Goal: Information Seeking & Learning: Learn about a topic

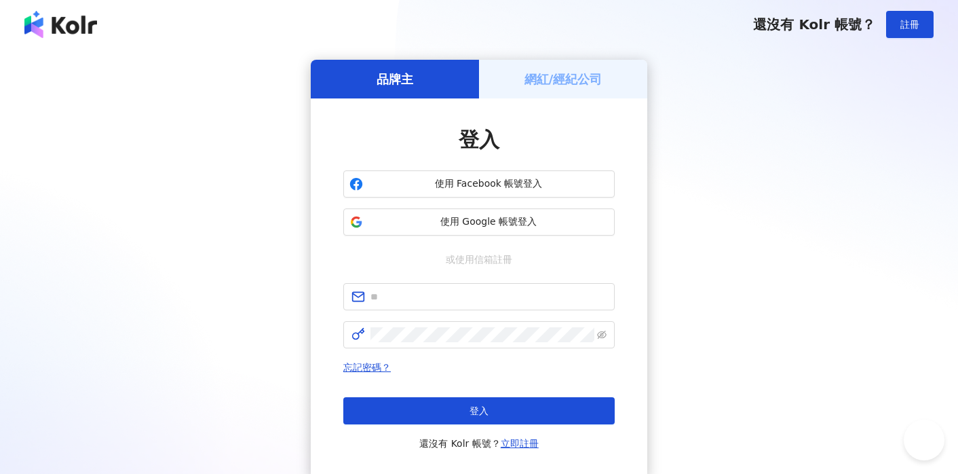
click at [537, 220] on span "使用 Google 帳號登入" at bounding box center [488, 222] width 240 height 14
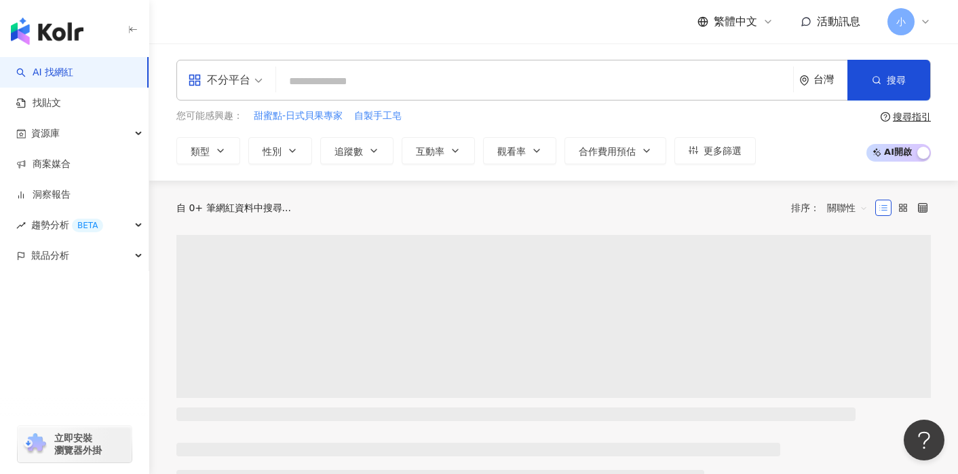
click at [361, 83] on input "search" at bounding box center [535, 82] width 506 height 26
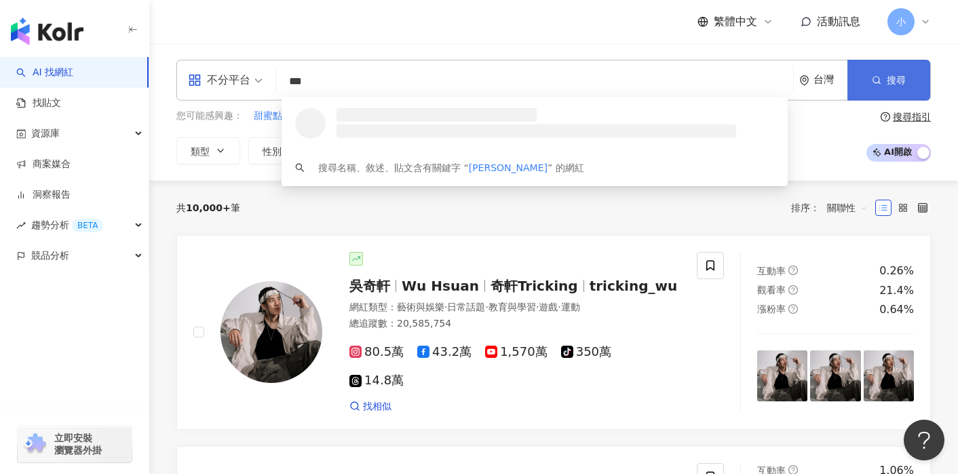
type input "***"
click at [872, 86] on button "搜尋" at bounding box center [888, 80] width 83 height 41
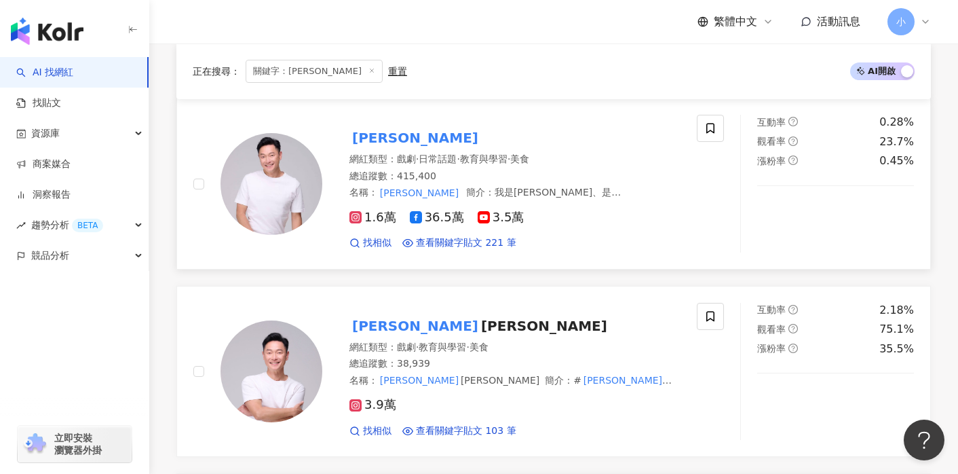
scroll to position [203, 0]
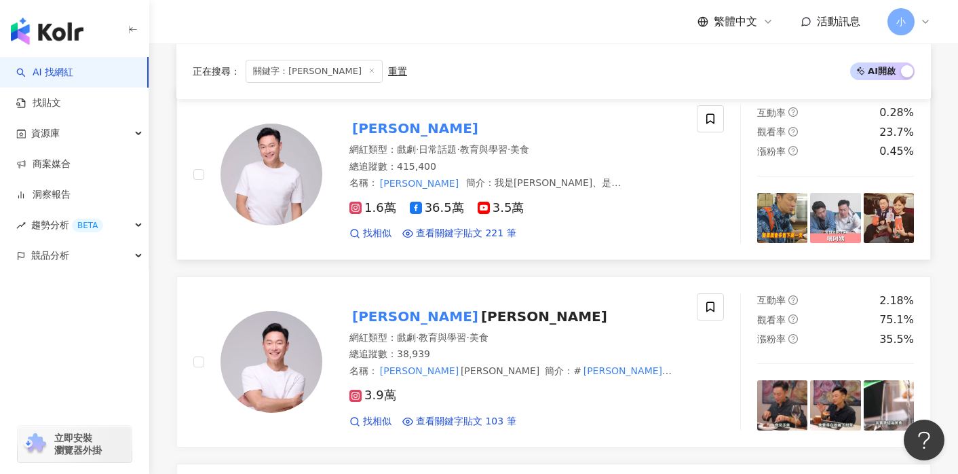
click at [507, 149] on span "教育與學習" at bounding box center [483, 149] width 47 height 11
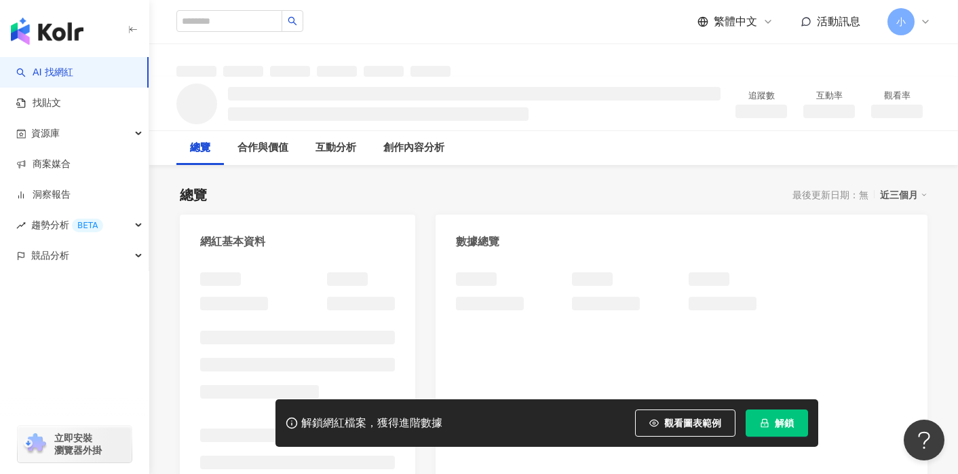
click at [787, 420] on span "解鎖" at bounding box center [784, 422] width 19 height 11
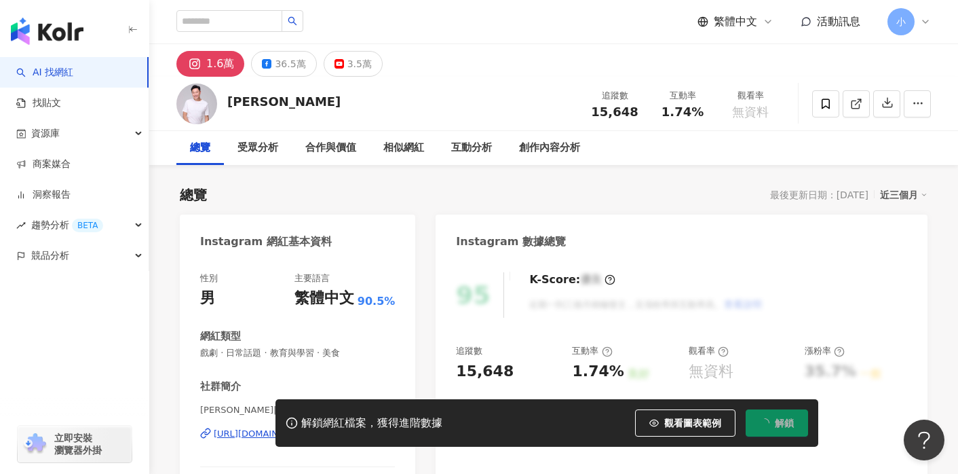
click at [787, 420] on span "解鎖" at bounding box center [784, 422] width 19 height 11
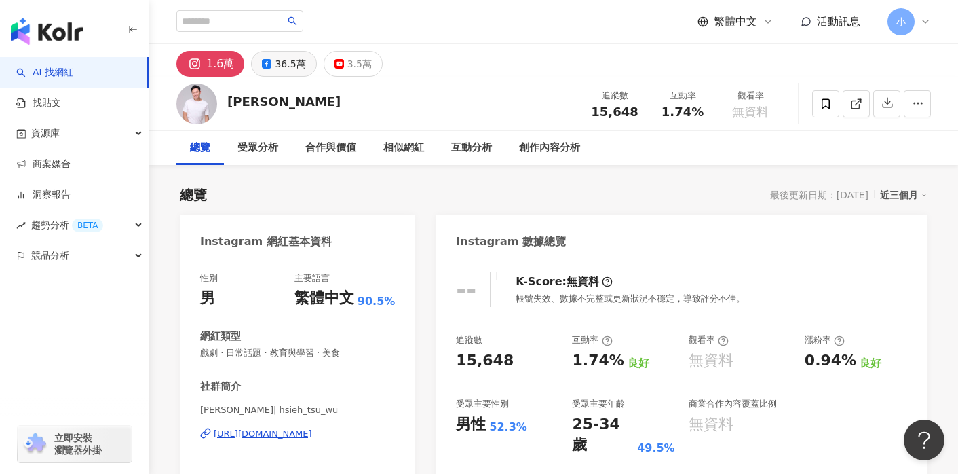
click at [281, 62] on div "36.5萬" at bounding box center [290, 63] width 31 height 19
click at [284, 434] on div "[URL][DOMAIN_NAME]" at bounding box center [263, 433] width 98 height 12
